Goal: Task Accomplishment & Management: Manage account settings

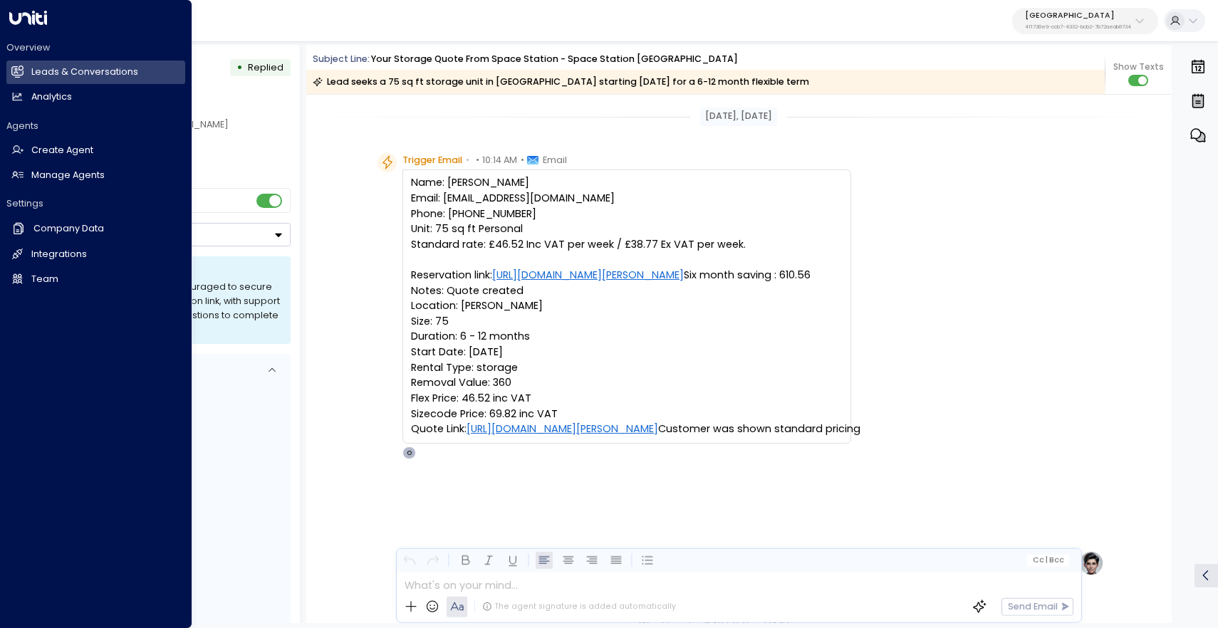
scroll to position [197, 0]
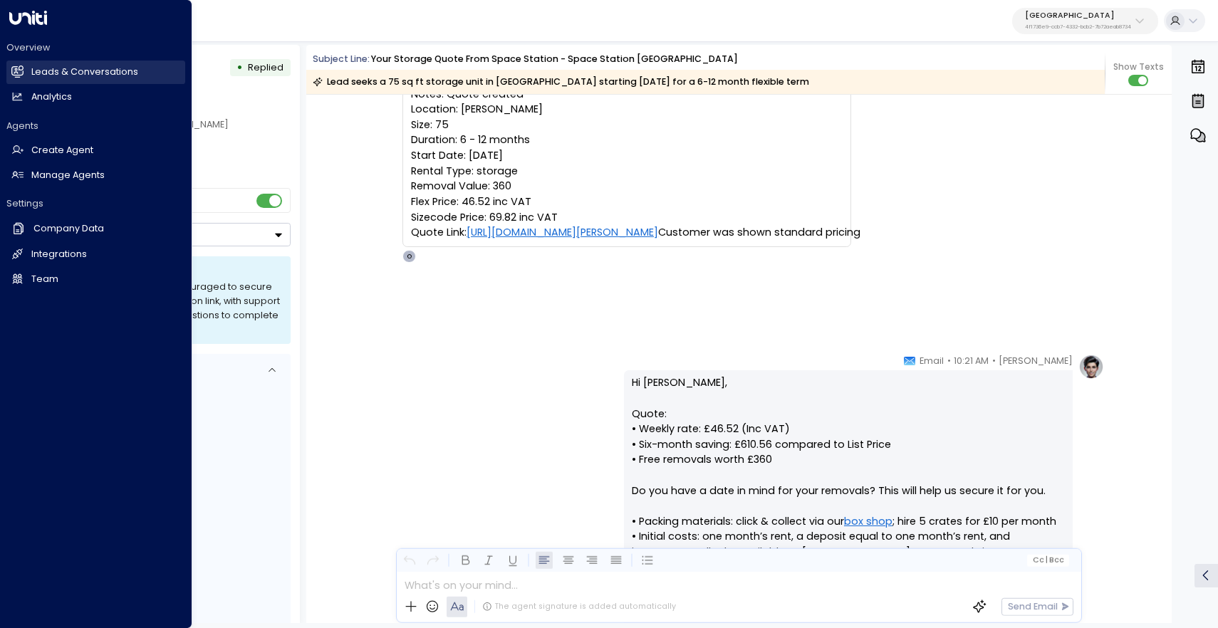
click at [43, 72] on h2 "Leads & Conversations" at bounding box center [84, 73] width 107 height 14
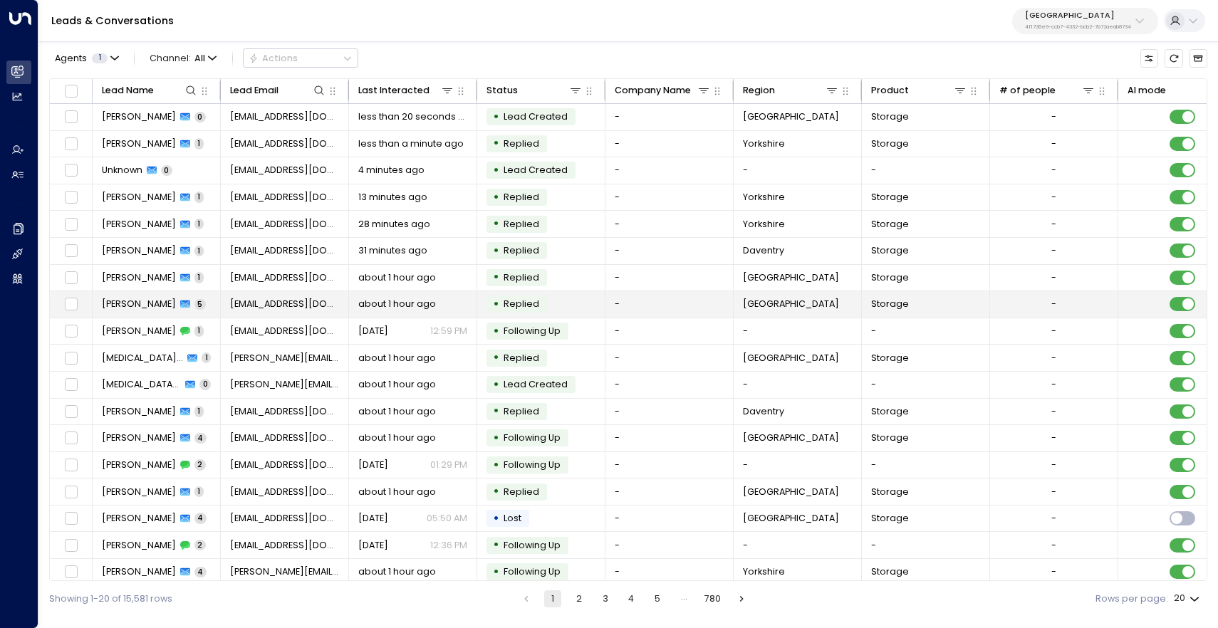
click at [150, 306] on span "Ciaran Mcerlean" at bounding box center [139, 304] width 74 height 13
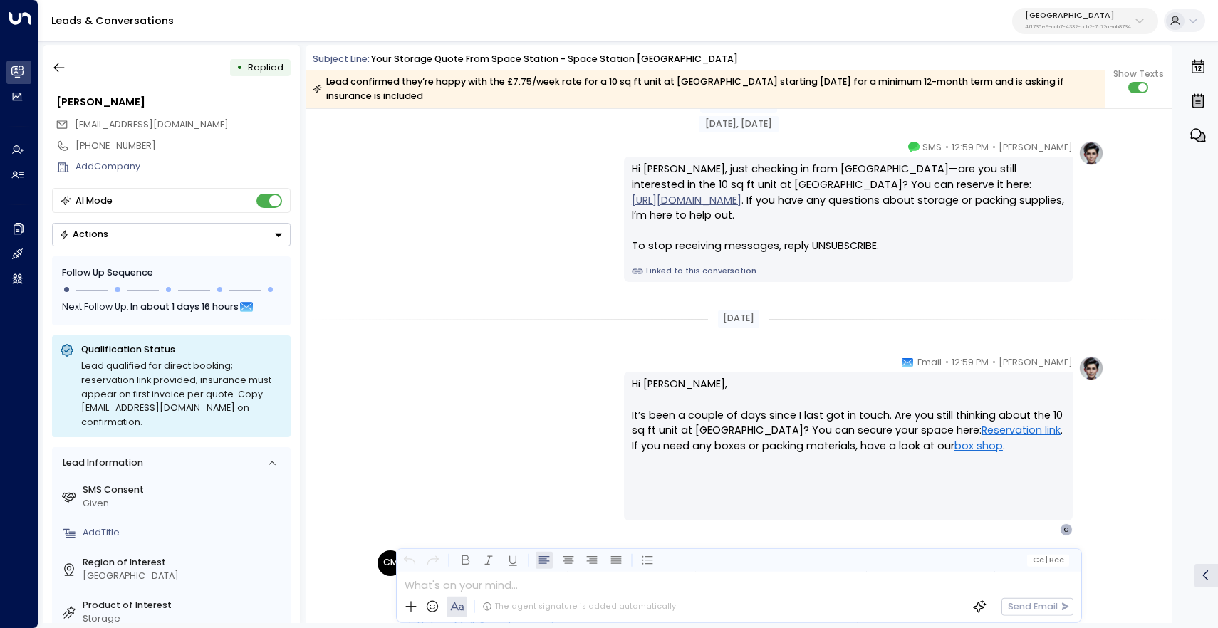
scroll to position [1350, 0]
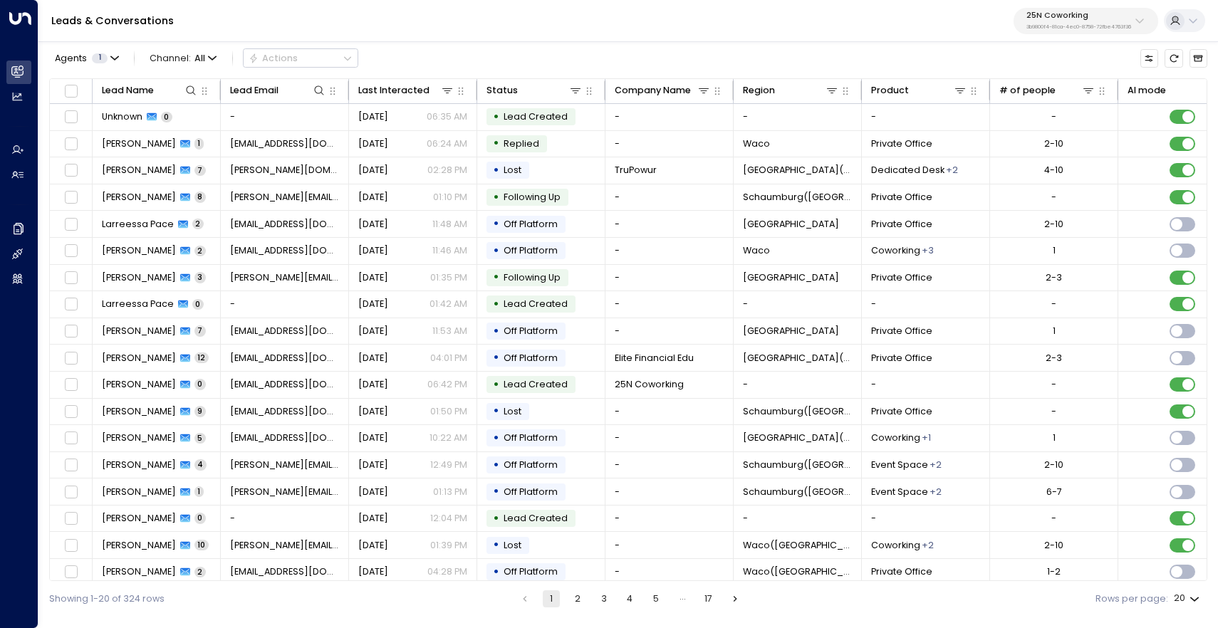
click at [1121, 16] on p "25N Coworking" at bounding box center [1078, 15] width 105 height 9
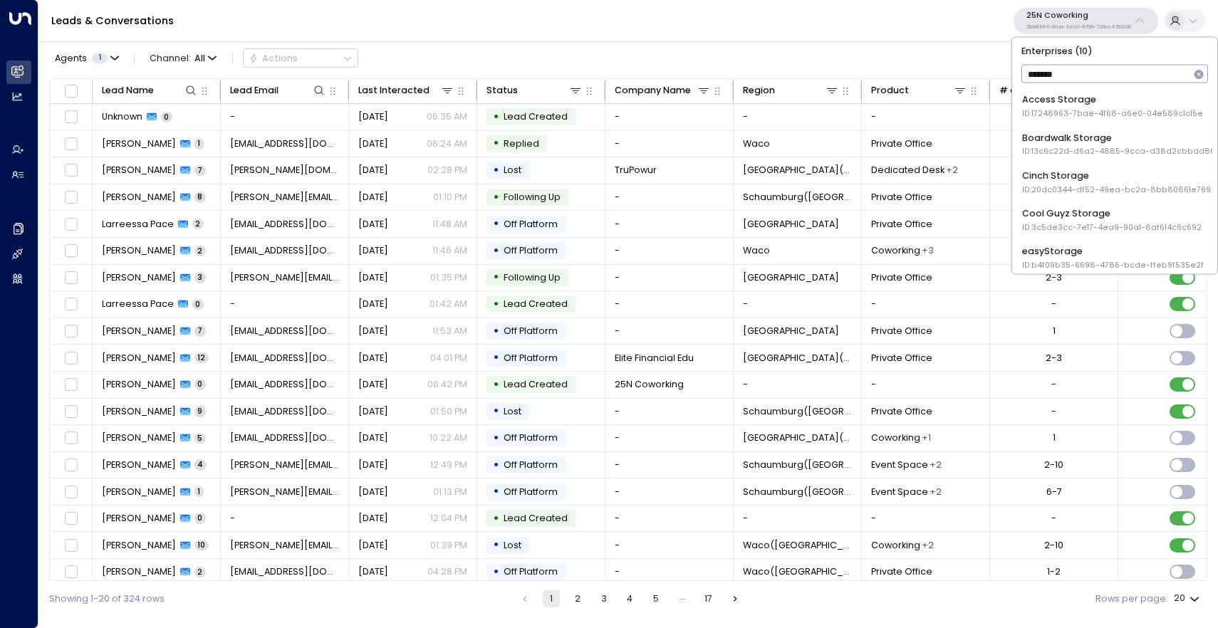
type input "*******"
click at [1117, 94] on div "Access Storage ID: 17248963-7bae-4f68-a6e0-04e589c1c15e" at bounding box center [1112, 106] width 181 height 26
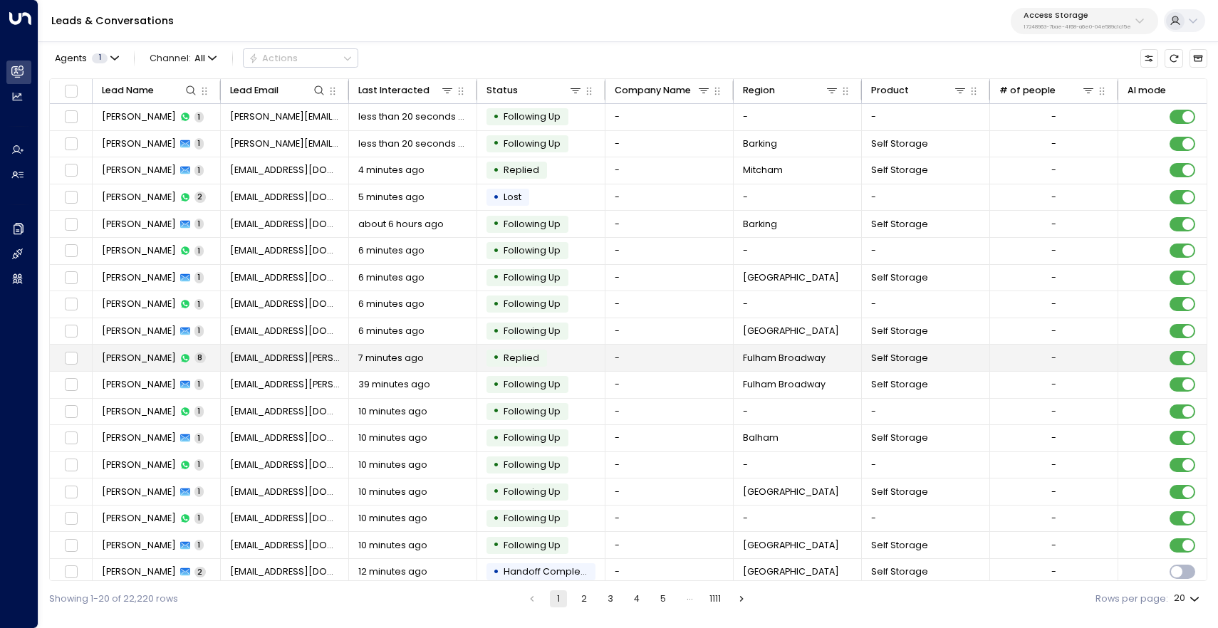
click at [135, 359] on span "[PERSON_NAME]" at bounding box center [139, 358] width 74 height 13
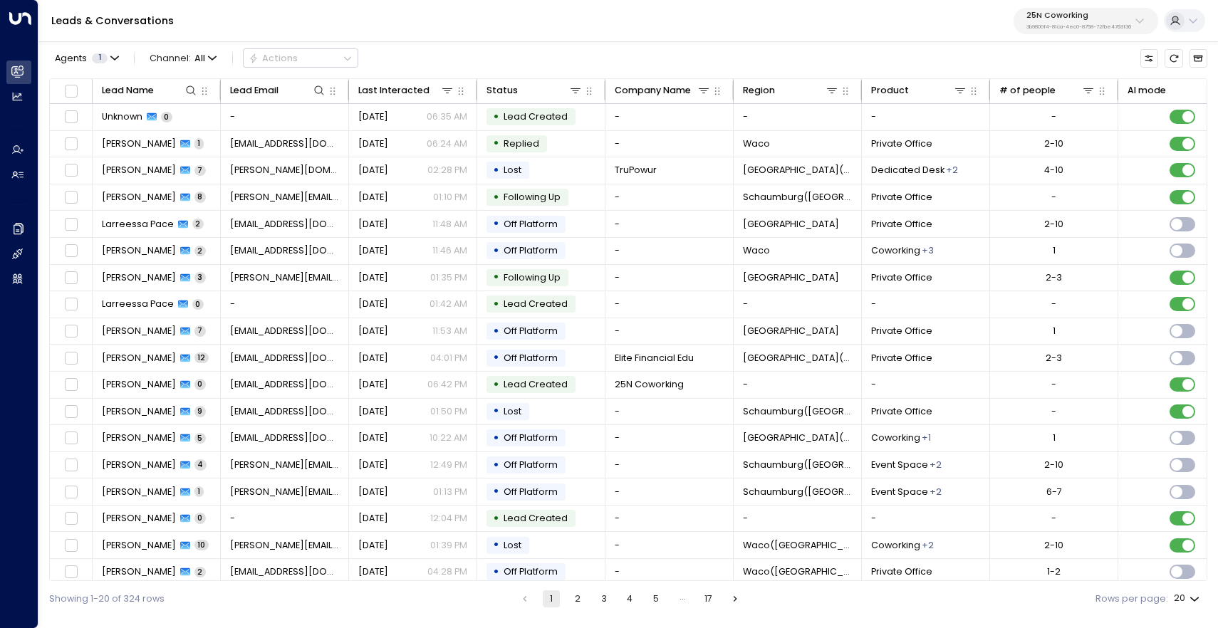
click at [1100, 31] on button "25N Coworking 3b9800f4-81ca-4ec0-8758-72fbe4763f36" at bounding box center [1085, 21] width 145 height 26
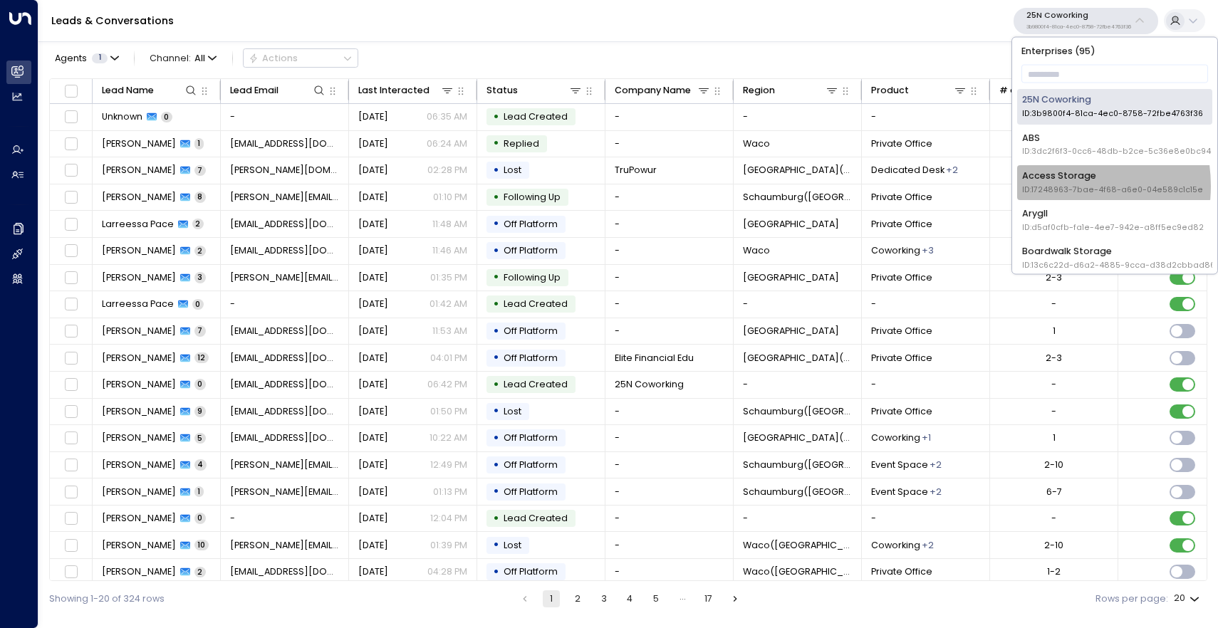
click at [1050, 185] on span "ID: 17248963-7bae-4f68-a6e0-04e589c1c15e" at bounding box center [1112, 189] width 181 height 11
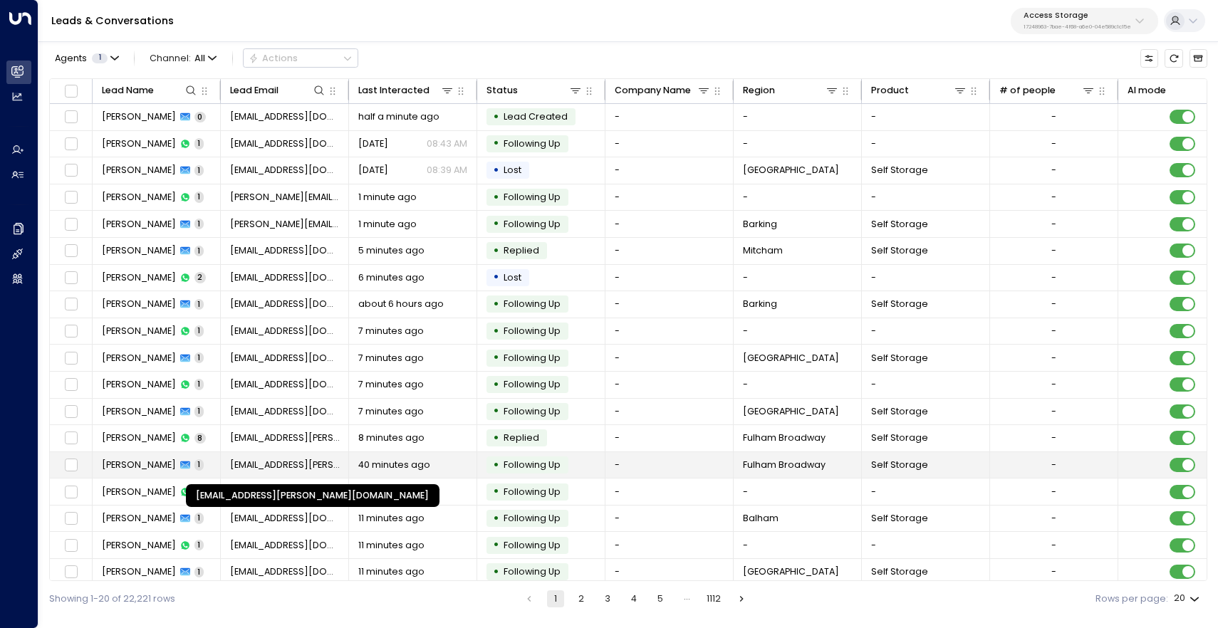
click at [275, 469] on span "[EMAIL_ADDRESS][PERSON_NAME][DOMAIN_NAME]" at bounding box center [285, 465] width 110 height 13
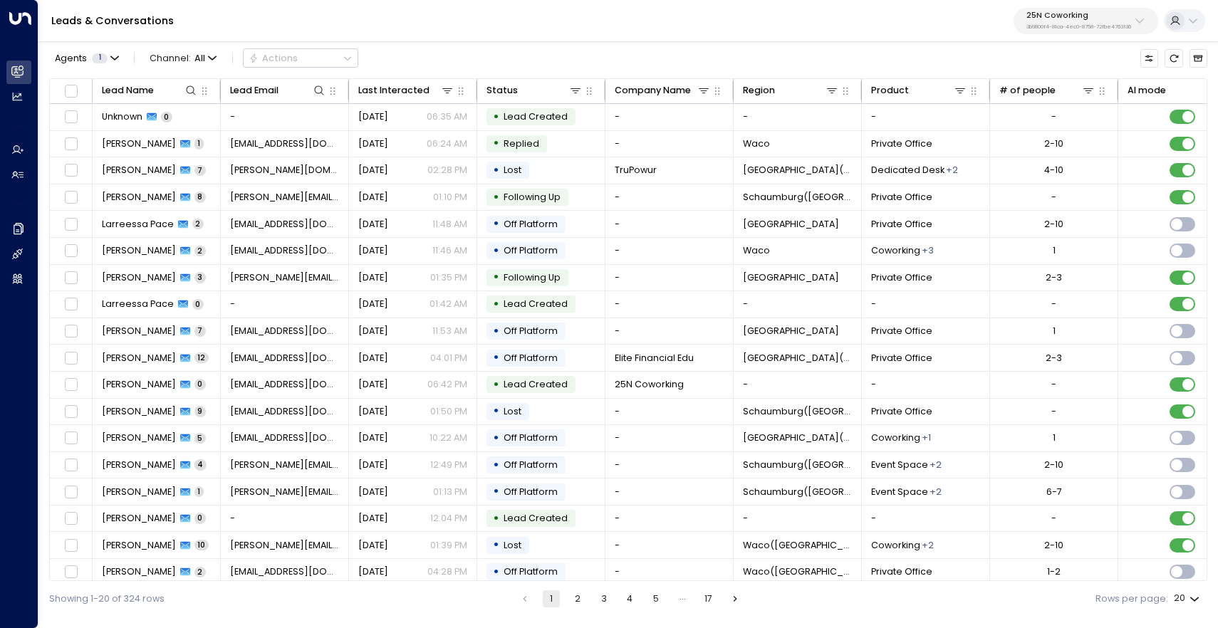
click at [1073, 22] on div "25N Coworking 3b9800f4-81ca-4ec0-8758-72fbe4763f36" at bounding box center [1078, 20] width 105 height 19
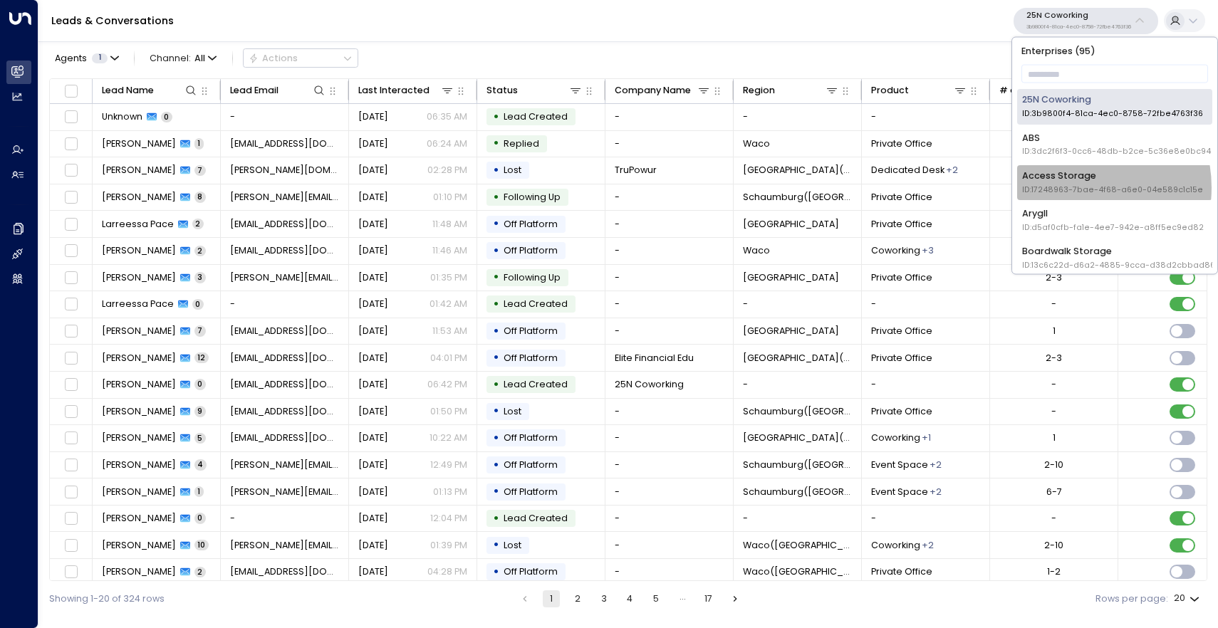
click at [1068, 187] on span "ID: 17248963-7bae-4f68-a6e0-04e589c1c15e" at bounding box center [1112, 189] width 181 height 11
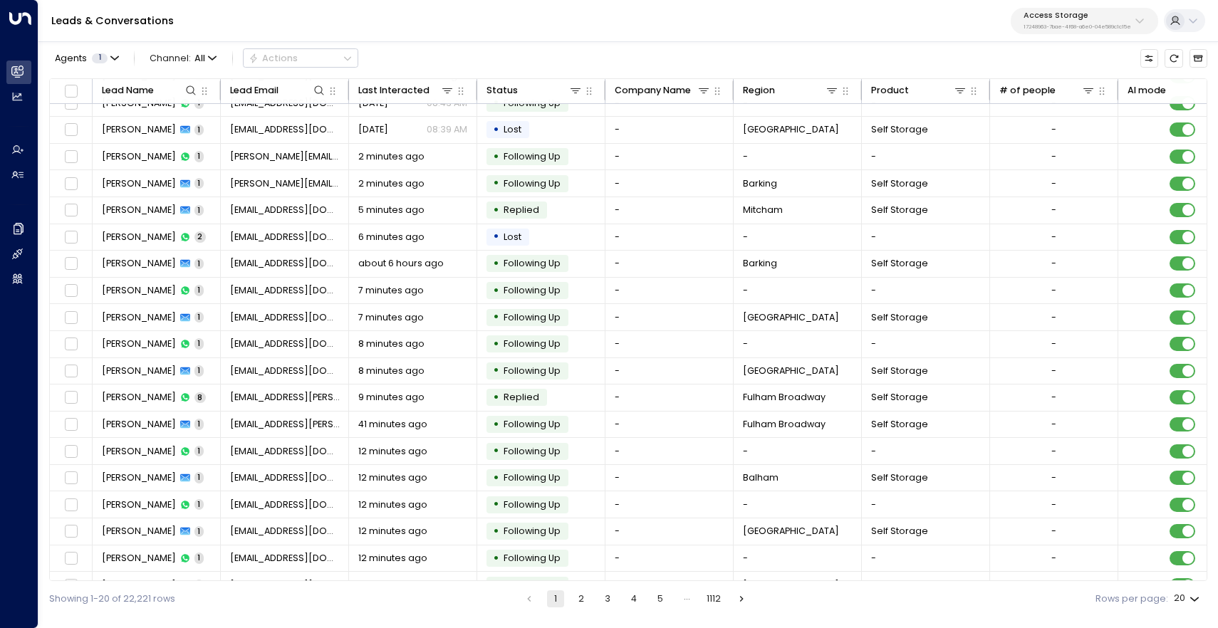
scroll to position [41, 0]
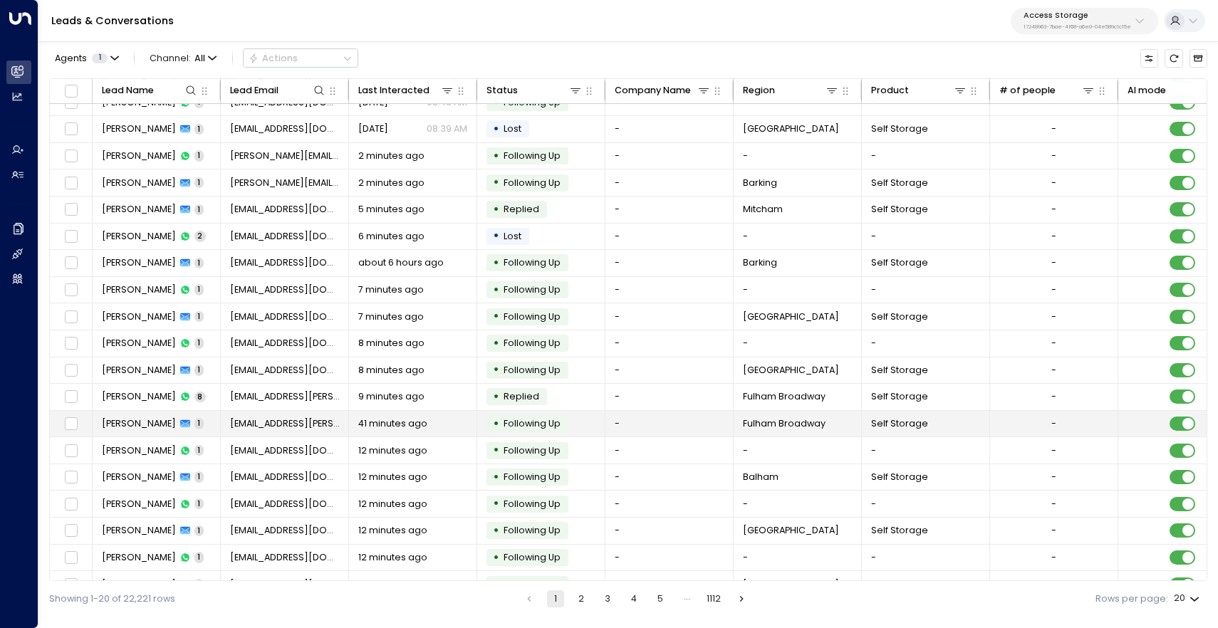
click at [145, 423] on span "[PERSON_NAME]" at bounding box center [139, 423] width 74 height 13
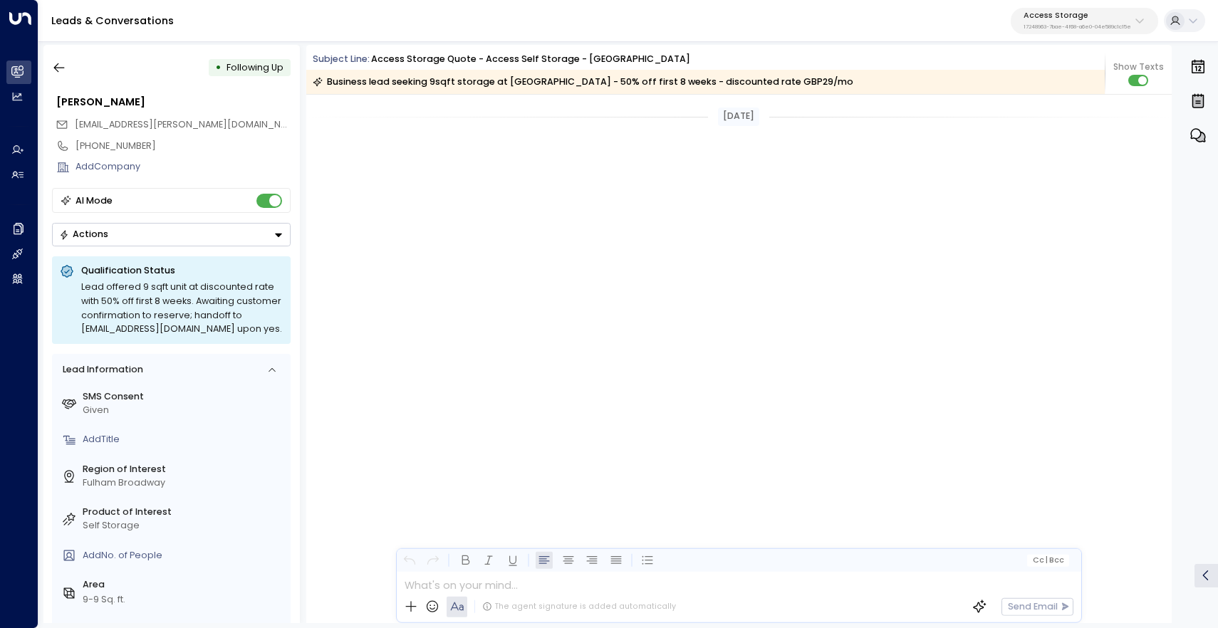
scroll to position [1638, 0]
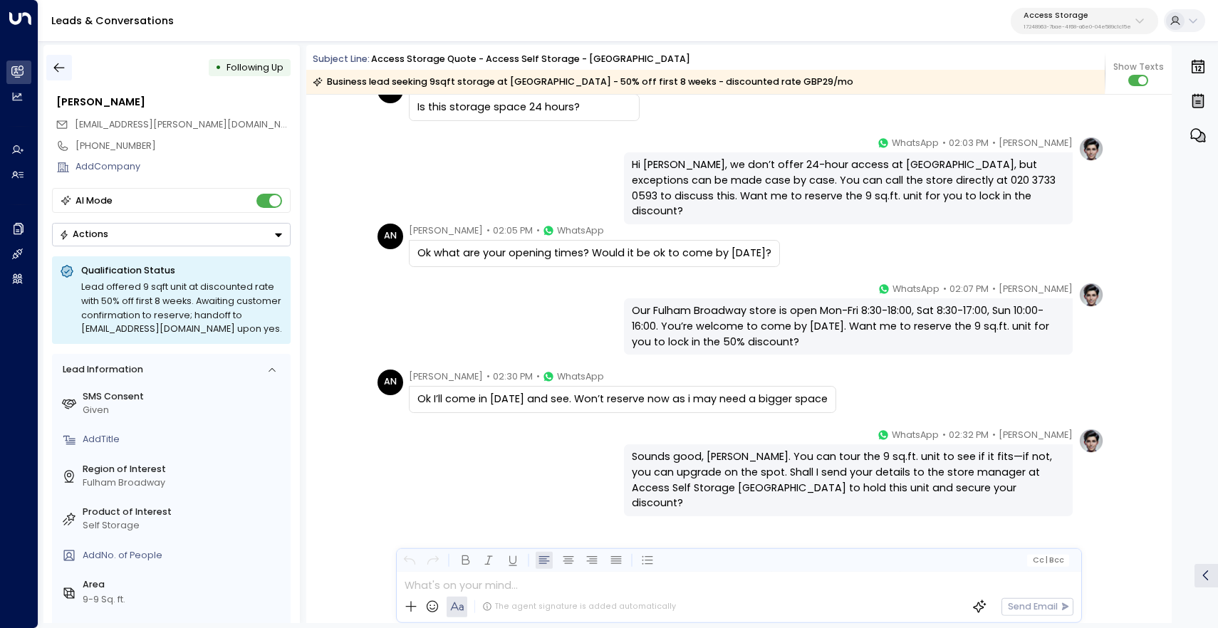
click at [56, 71] on icon "button" at bounding box center [59, 68] width 14 height 14
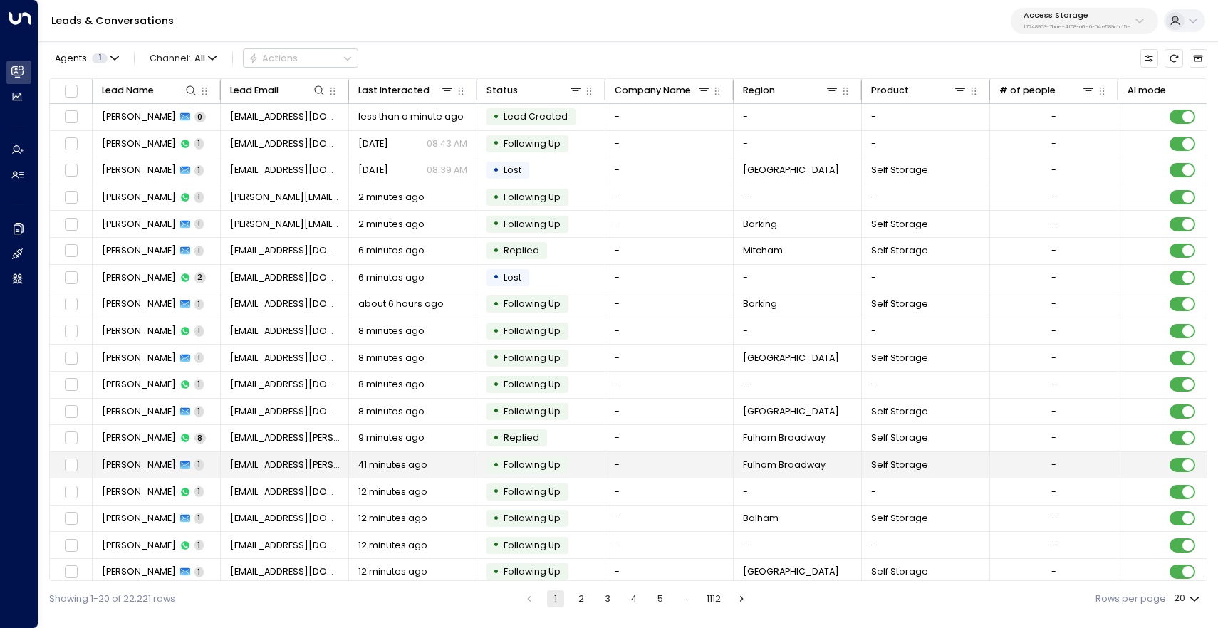
click at [553, 474] on td "• Following Up" at bounding box center [541, 465] width 128 height 26
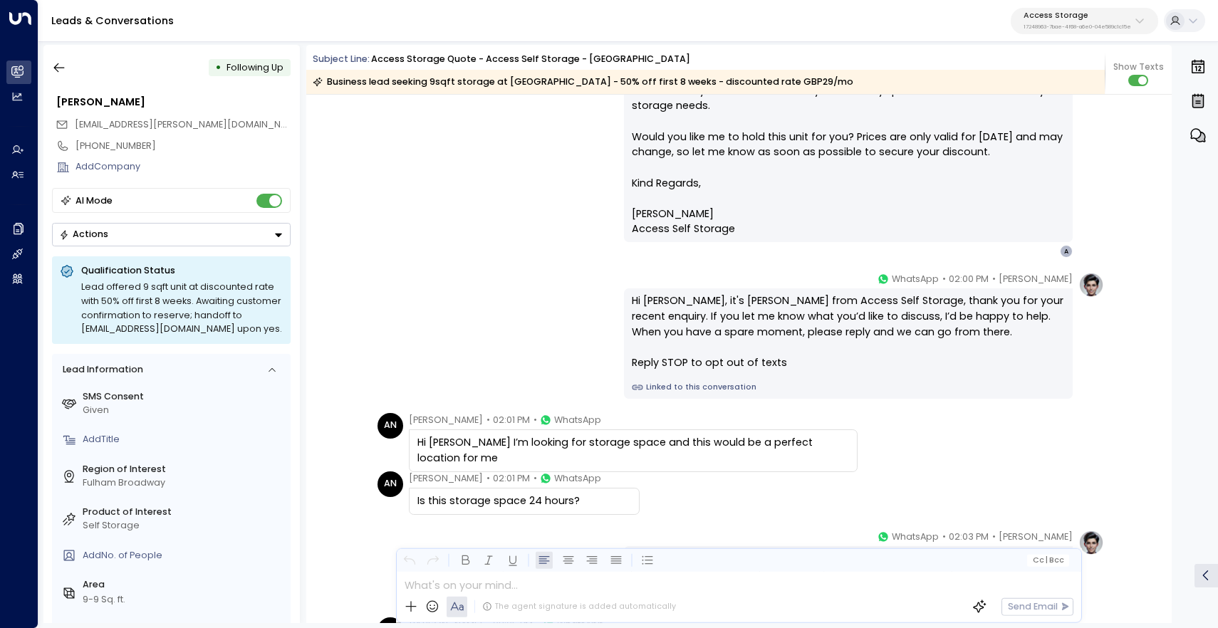
scroll to position [1286, 0]
